Goal: Information Seeking & Learning: Learn about a topic

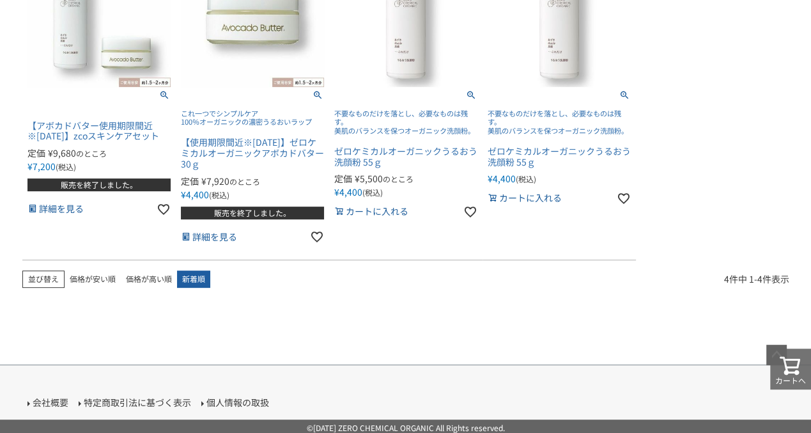
scroll to position [345, 0]
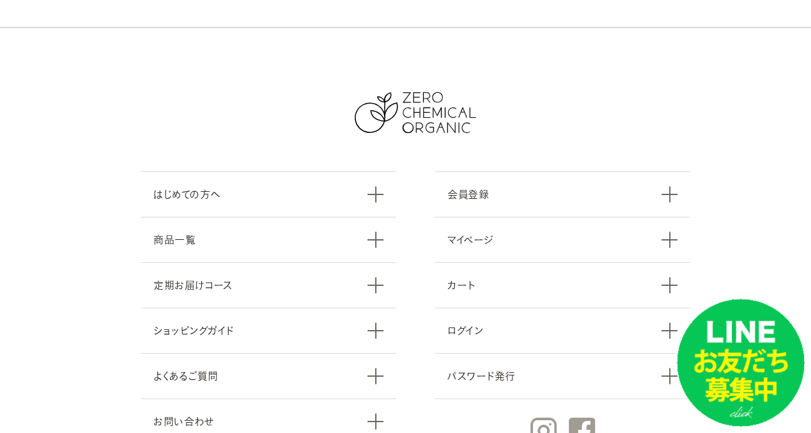
scroll to position [3958, 0]
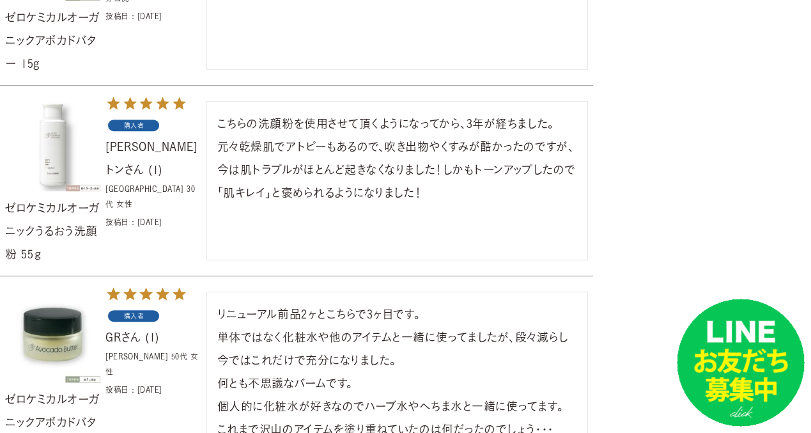
scroll to position [736, 0]
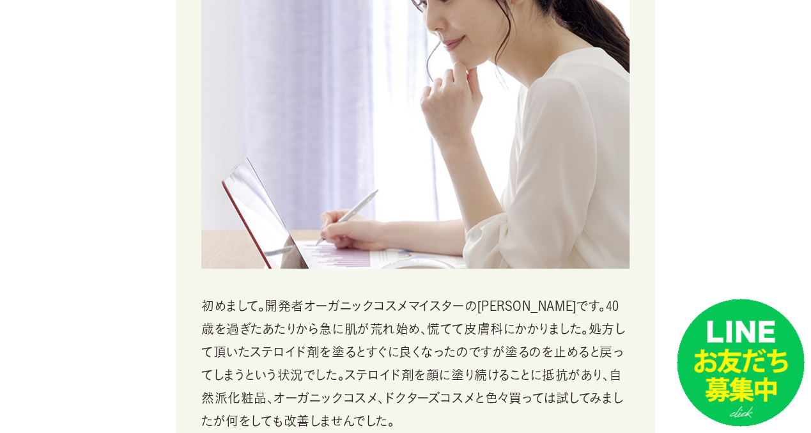
scroll to position [920, 0]
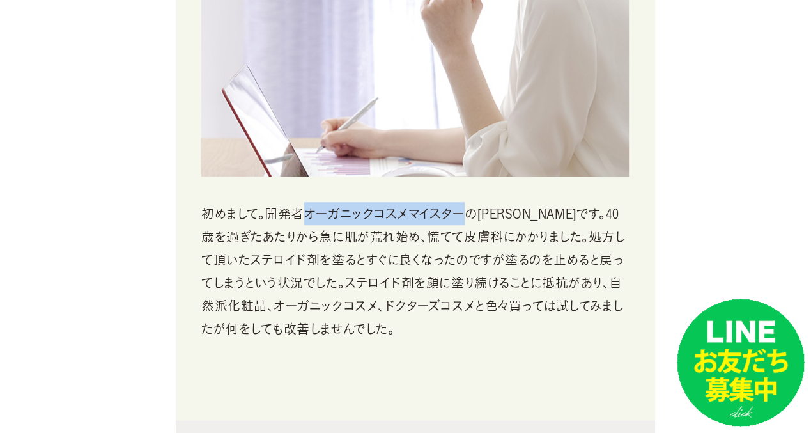
drag, startPoint x: 309, startPoint y: 216, endPoint x: 465, endPoint y: 212, distance: 156.6
click at [465, 212] on p "初めまして。開発者オーガニックコスメマイスターの大原です。40歳を過ぎたあたりから急に肌が荒れ始め、慌てて皮膚科にかかりました。処方して頂いたステロイド剤を塗…" at bounding box center [415, 271] width 428 height 138
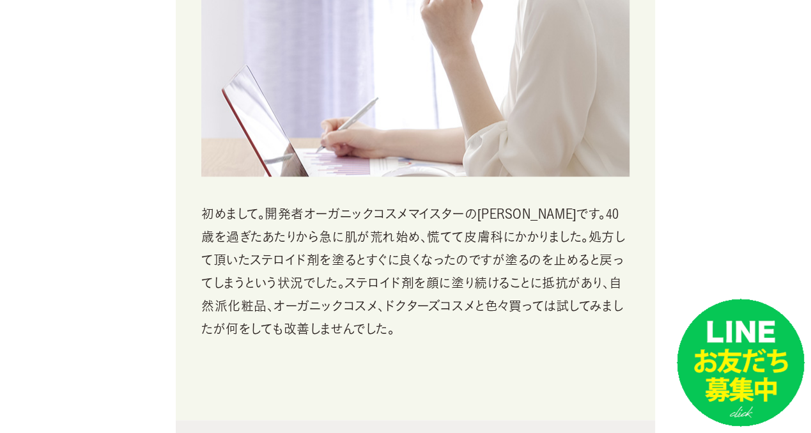
click at [431, 335] on p "初めまして。開発者オーガニックコスメマイスターの大原です。40歳を過ぎたあたりから急に肌が荒れ始め、慌てて皮膚科にかかりました。処方して頂いたステロイド剤を塗…" at bounding box center [415, 271] width 428 height 138
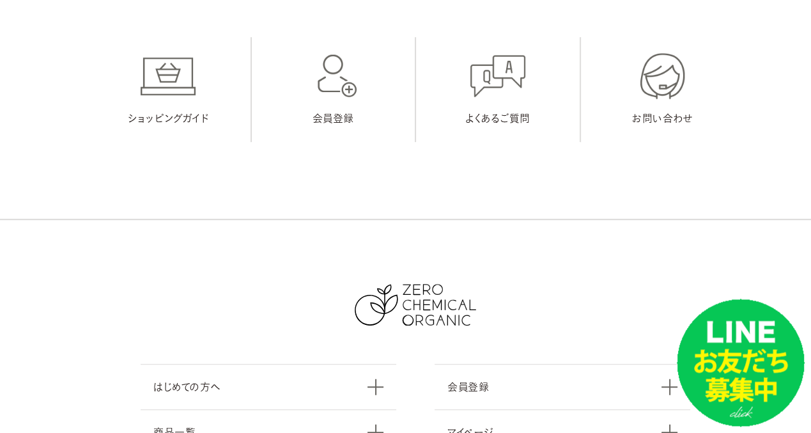
scroll to position [4602, 0]
click at [528, 129] on link "よくあるご質問" at bounding box center [498, 90] width 164 height 105
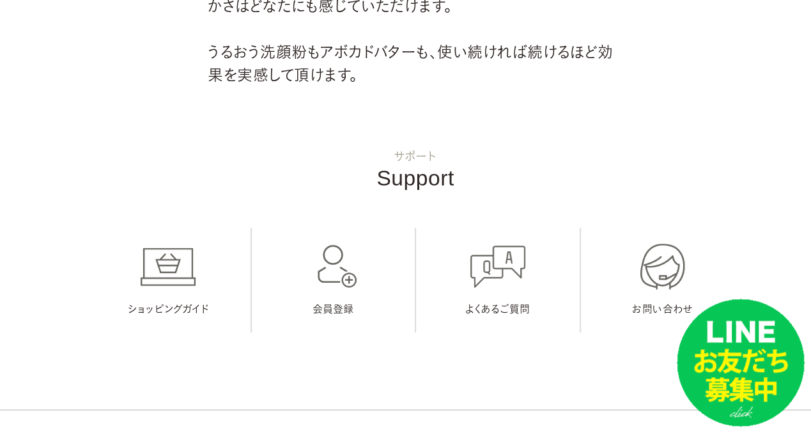
scroll to position [3774, 0]
